Goal: Task Accomplishment & Management: Manage account settings

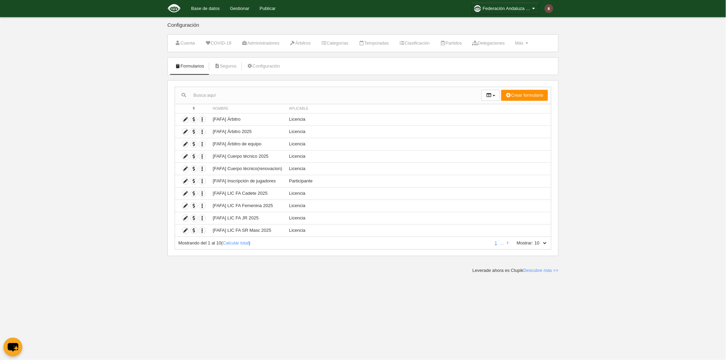
click at [303, 110] on span "Aplicable" at bounding box center [299, 109] width 20 height 4
click at [487, 96] on icon "button" at bounding box center [488, 95] width 5 height 4
click at [550, 246] on div "Mostrando del 1 al 10 ( Calcular total ) 1 … Mostrar: 10 25 50 100 500" at bounding box center [363, 243] width 377 height 13
click at [547, 244] on select "10 25 50 100 500" at bounding box center [541, 243] width 14 height 6
select select "100"
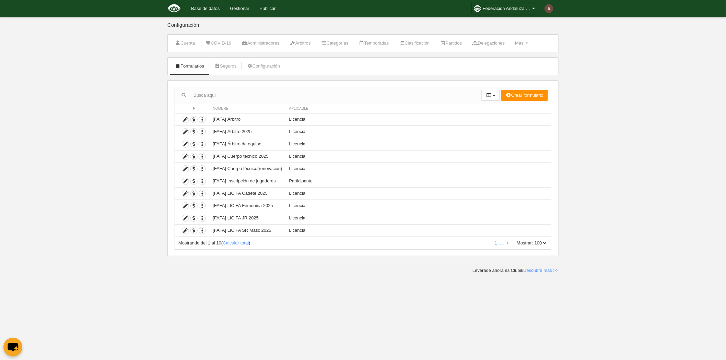
click at [534, 241] on select "10 25 50 100 500" at bounding box center [541, 243] width 14 height 6
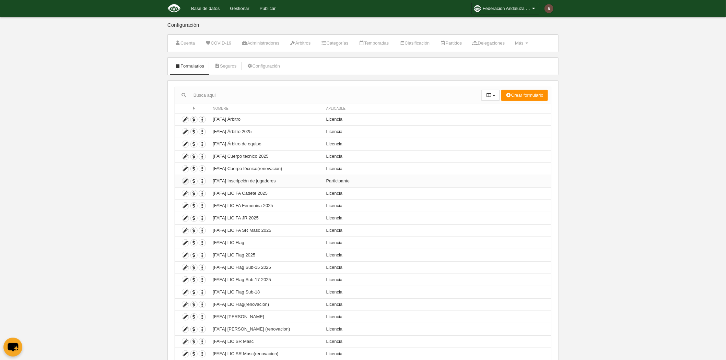
click at [187, 185] on link at bounding box center [185, 181] width 7 height 7
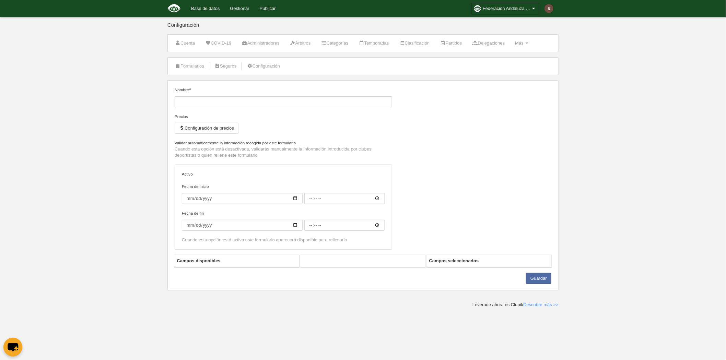
type input "[FAFA] Inscripción de jugadores"
checkbox input "true"
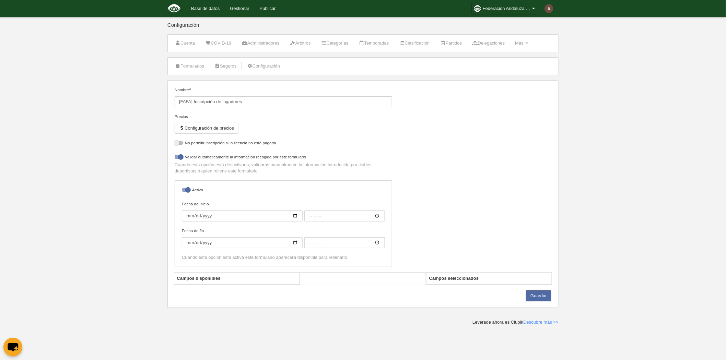
select select "selected"
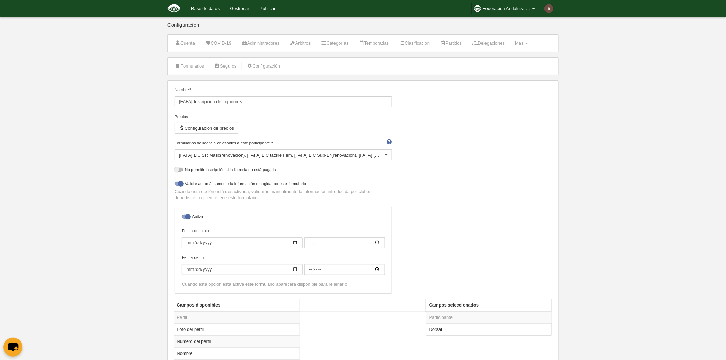
click at [334, 155] on div "[FAFA] LIC SR Masc(renovacion) [FAFA] LIC tackle Fem [FAFA] LIC Sub-17(renovaci…" at bounding box center [284, 155] width 218 height 11
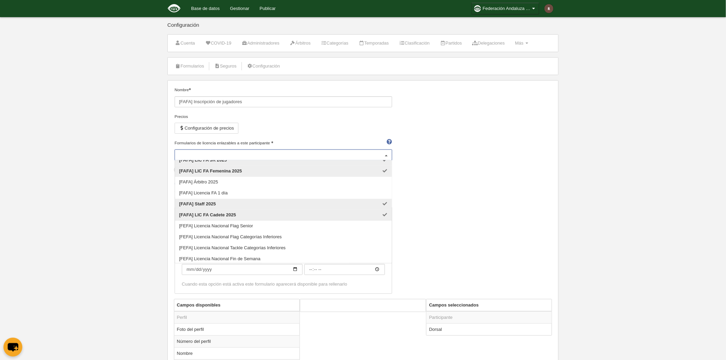
scroll to position [303, 0]
click at [482, 208] on div "Nombre [FAFA] Inscripción de jugadores [PERSON_NAME] Configuración de precios F…" at bounding box center [363, 193] width 382 height 213
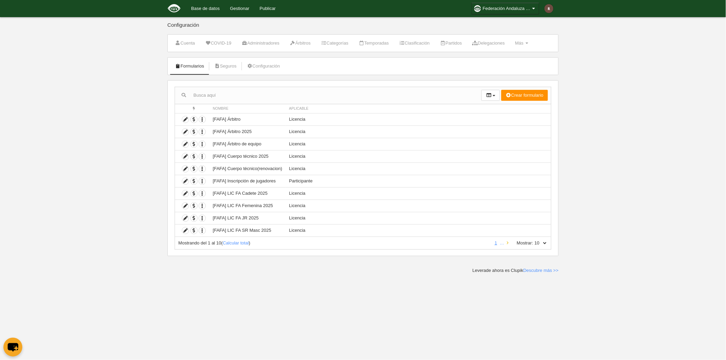
click at [506, 243] on link at bounding box center [508, 243] width 4 height 5
click at [507, 244] on icon at bounding box center [508, 243] width 2 height 4
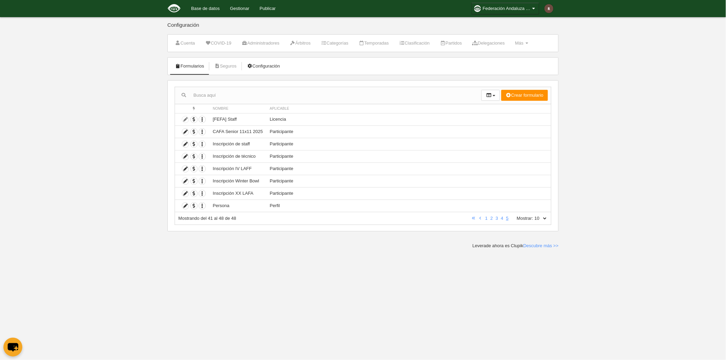
click at [261, 67] on link "Configuración" at bounding box center [263, 66] width 41 height 10
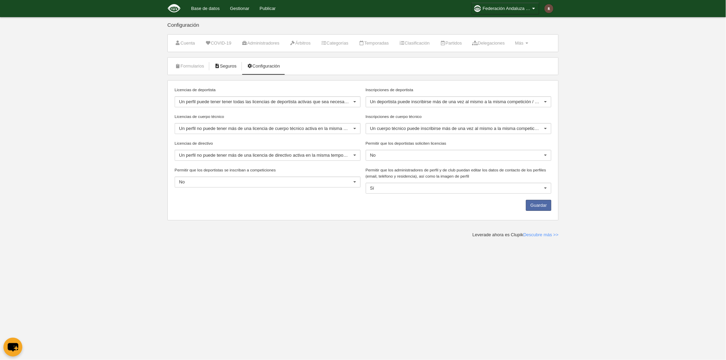
click at [232, 68] on link "Seguros" at bounding box center [226, 66] width 30 height 10
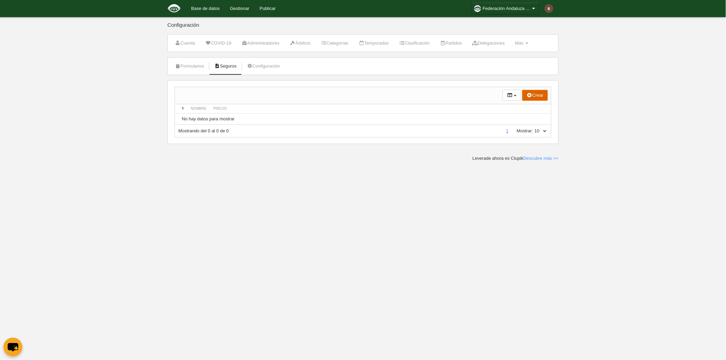
click at [533, 98] on button "Crear" at bounding box center [536, 95] width 26 height 11
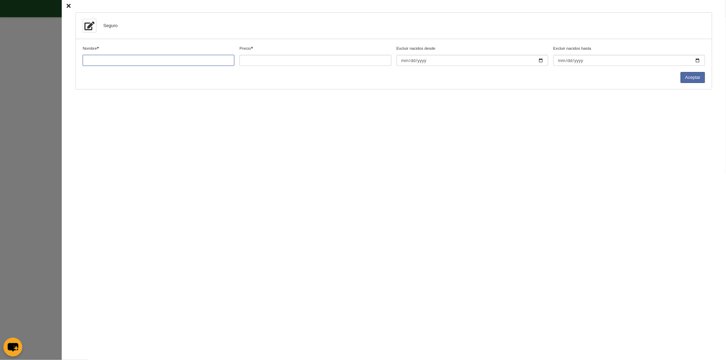
click at [195, 62] on input "Nombre" at bounding box center [159, 60] width 152 height 11
click at [295, 62] on input "Precio" at bounding box center [316, 60] width 152 height 11
click at [67, 5] on icon at bounding box center [69, 6] width 4 height 4
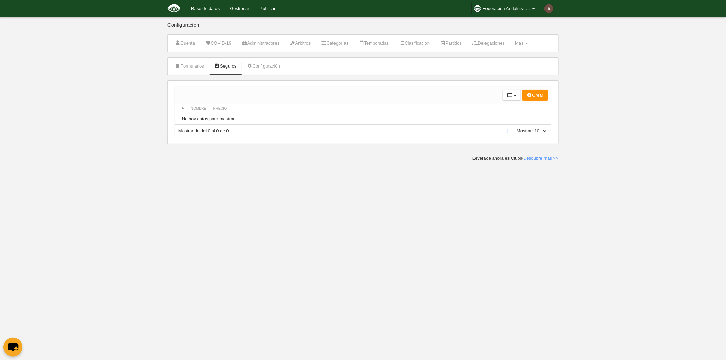
click at [273, 71] on li "Configuración" at bounding box center [263, 66] width 41 height 17
click at [273, 68] on link "Configuración" at bounding box center [263, 66] width 41 height 10
